Goal: Find specific page/section: Find specific page/section

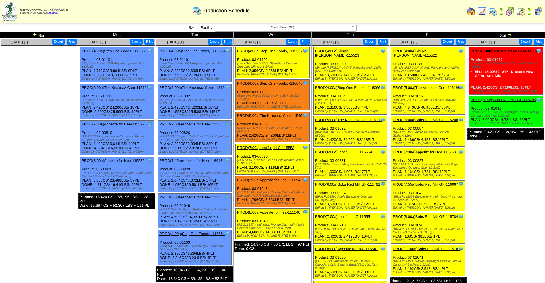
click at [511, 36] on img at bounding box center [509, 34] width 5 height 5
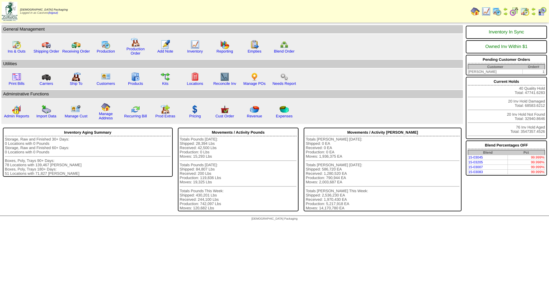
click at [498, 15] on img at bounding box center [497, 11] width 9 height 9
